Goal: Transaction & Acquisition: Purchase product/service

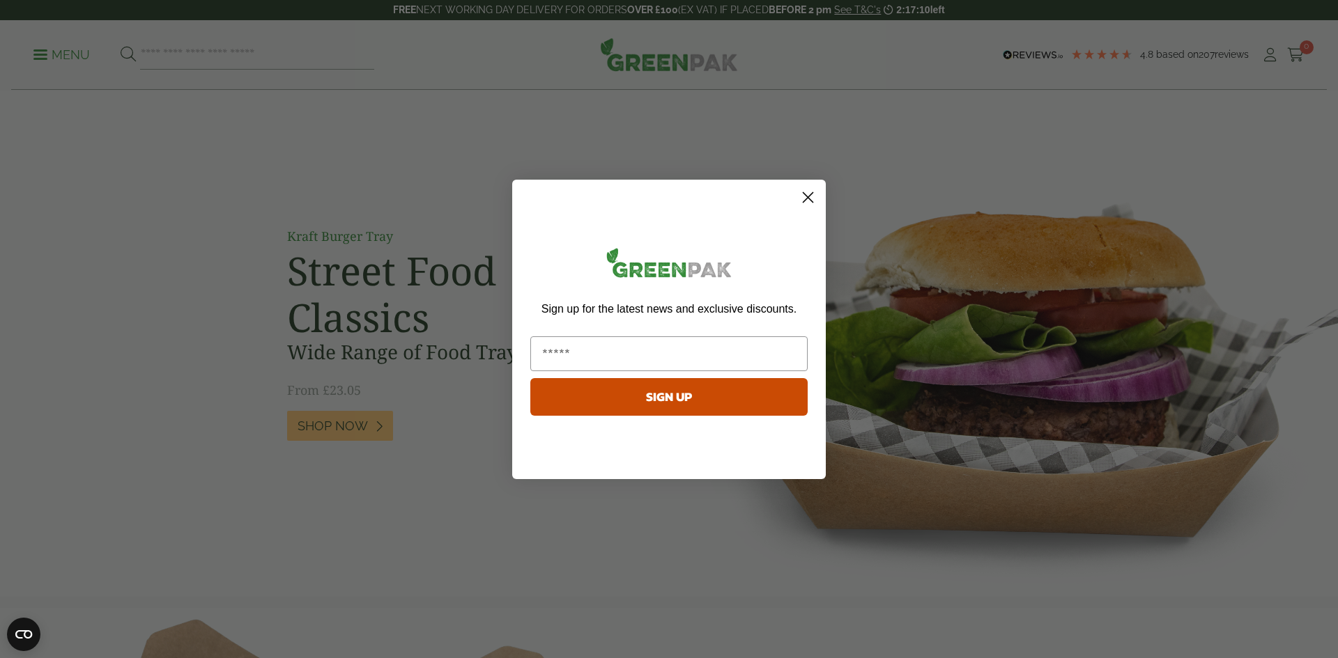
click at [803, 210] on div "Sign up for the latest news and exclusive discounts. SIGN UP" at bounding box center [669, 333] width 286 height 279
click at [808, 198] on icon "Close dialog" at bounding box center [808, 197] width 10 height 10
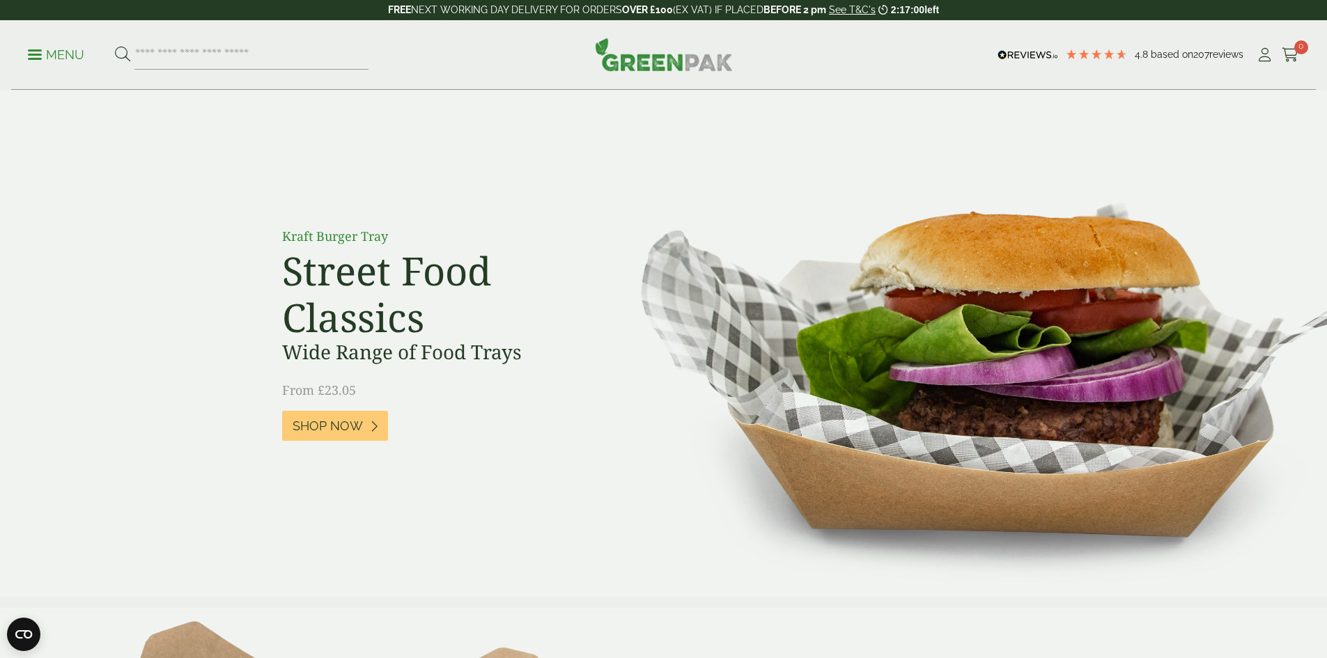
drag, startPoint x: 623, startPoint y: 508, endPoint x: 646, endPoint y: 317, distance: 192.3
drag, startPoint x: 644, startPoint y: 458, endPoint x: 724, endPoint y: 93, distance: 374.5
click at [20, 54] on div "Menu 4.8 Based on 207 reviews My Account" at bounding box center [663, 55] width 1305 height 70
click at [30, 53] on div "Menu 4.8 Based on 207 reviews My Account" at bounding box center [663, 55] width 1305 height 70
click at [38, 56] on p "Menu" at bounding box center [56, 55] width 56 height 17
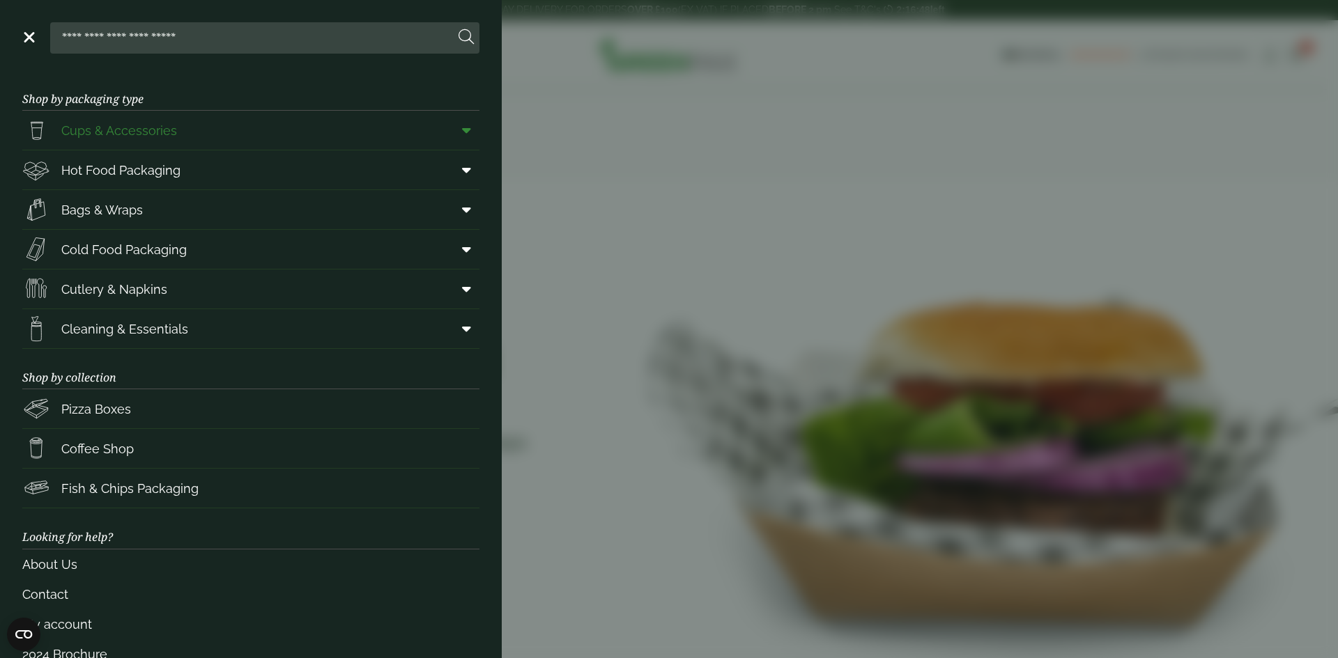
click at [458, 141] on span at bounding box center [463, 130] width 31 height 26
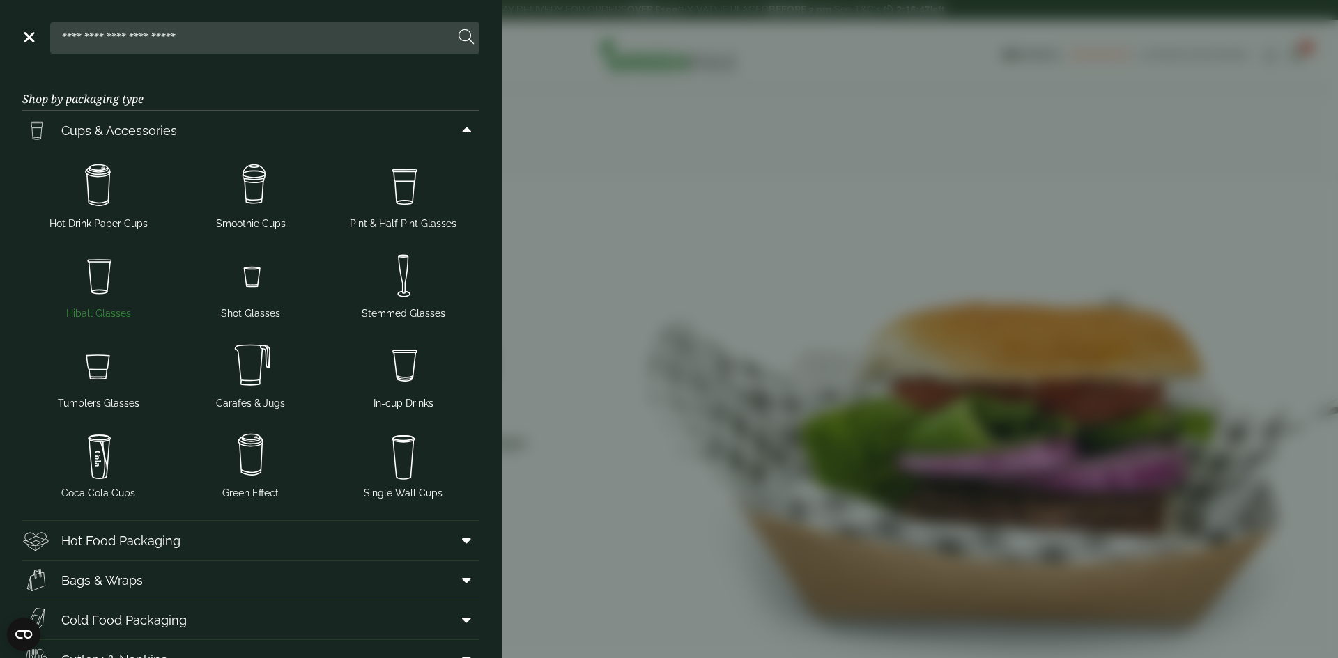
click at [107, 291] on img at bounding box center [98, 276] width 141 height 56
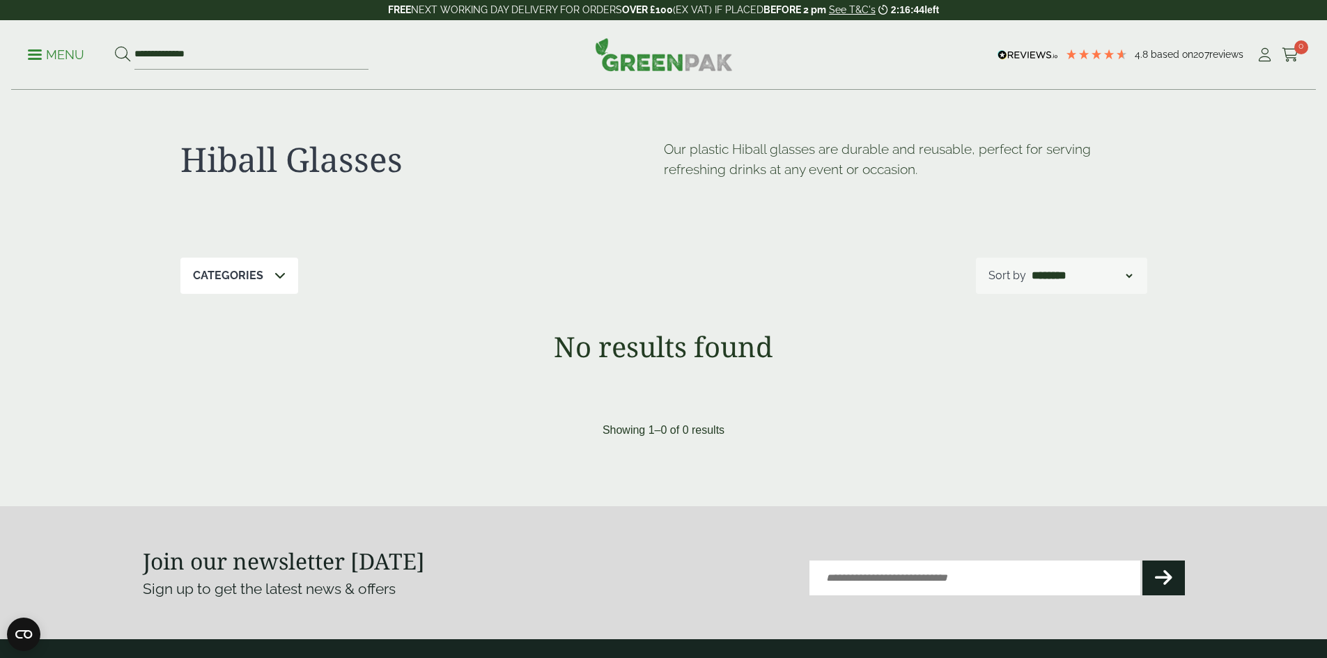
click at [34, 47] on p "Menu" at bounding box center [56, 55] width 56 height 17
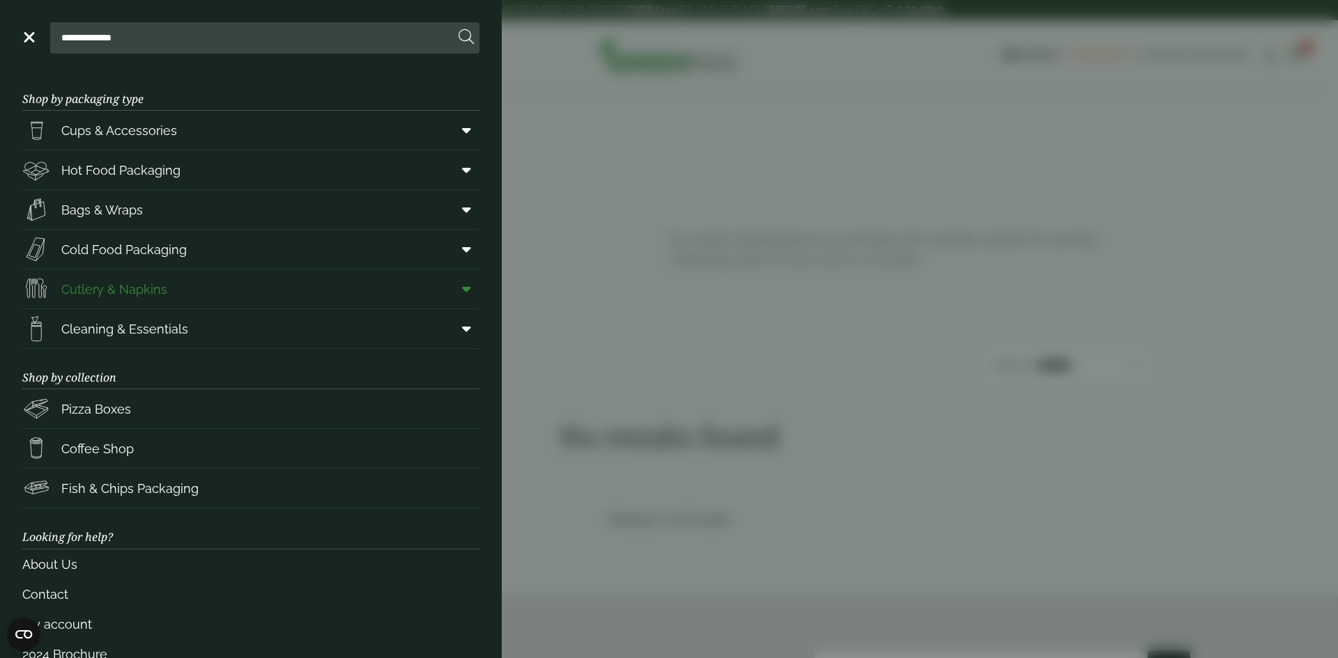
click at [275, 288] on link "Cutlery & Napkins" at bounding box center [250, 289] width 457 height 39
click at [125, 295] on span "Cutlery & Napkins" at bounding box center [114, 289] width 106 height 19
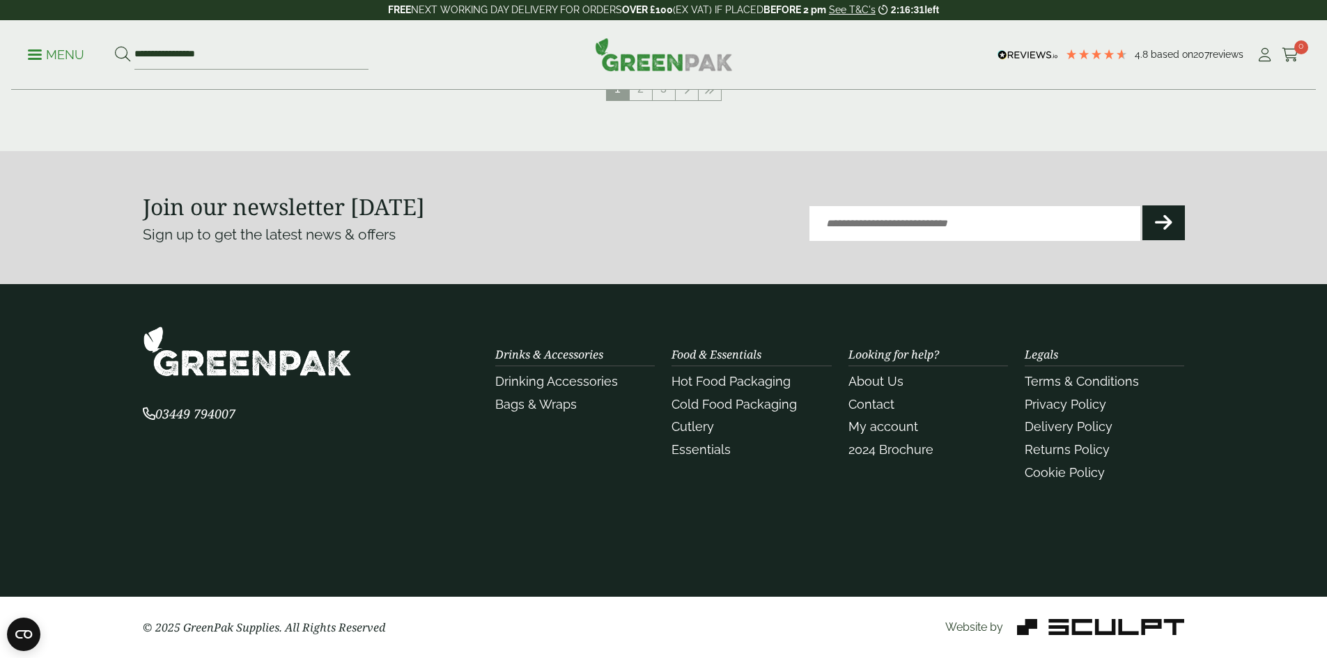
scroll to position [1396, 0]
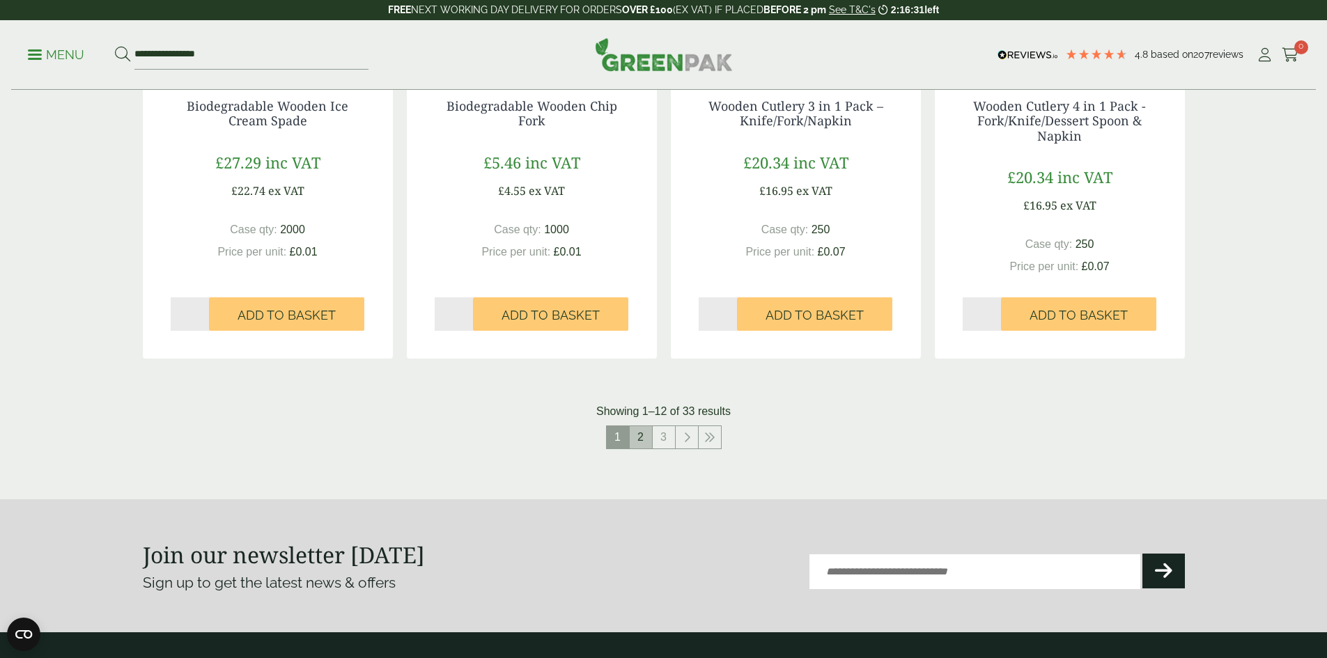
click at [644, 428] on link "2" at bounding box center [641, 437] width 22 height 22
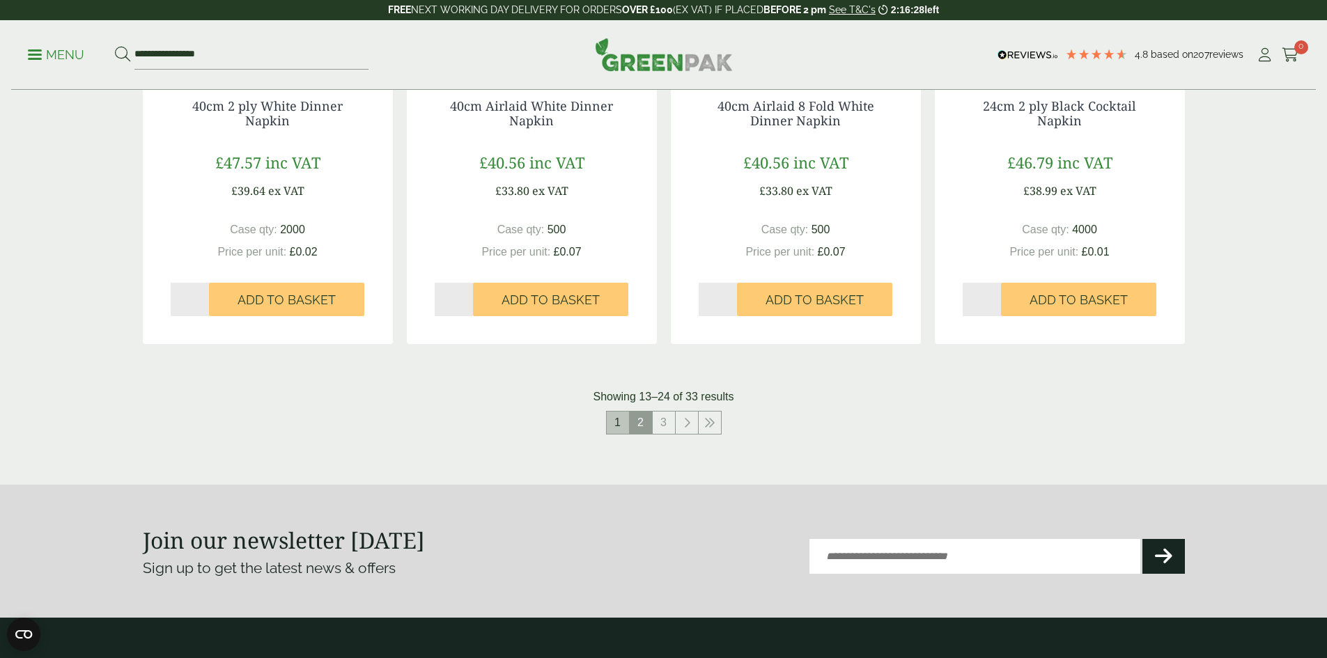
click at [611, 420] on link "1" at bounding box center [618, 423] width 22 height 22
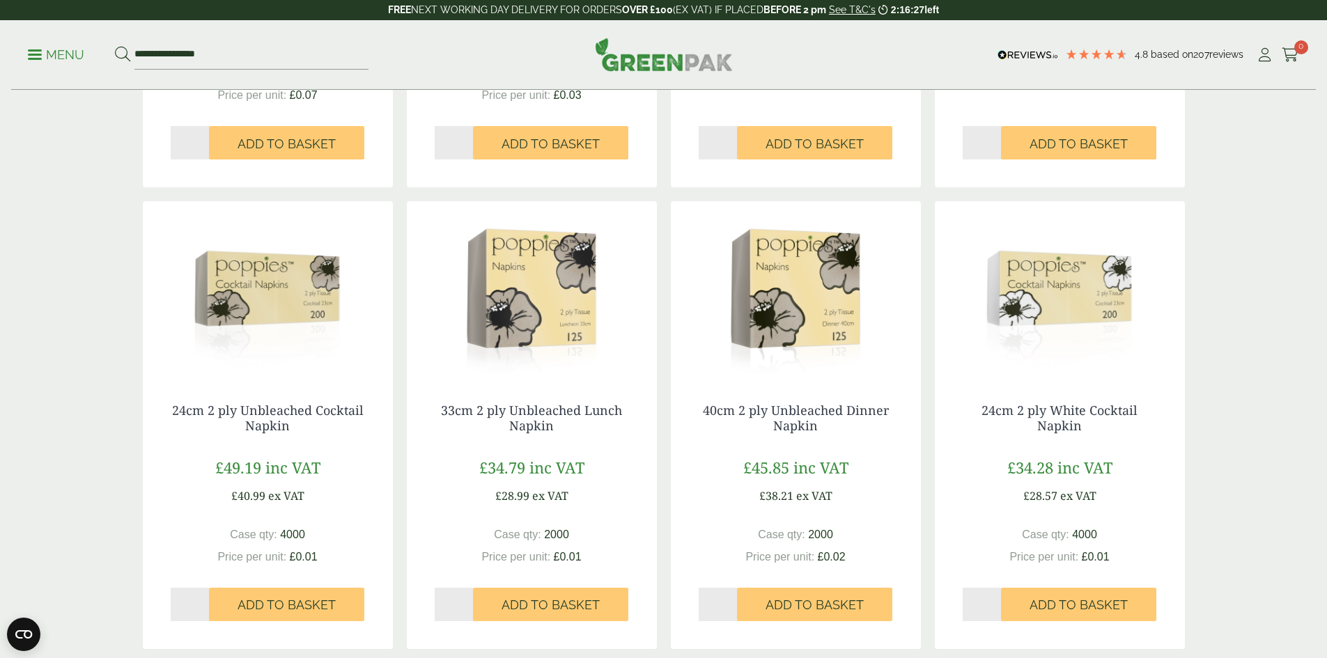
scroll to position [281, 0]
